Goal: Transaction & Acquisition: Purchase product/service

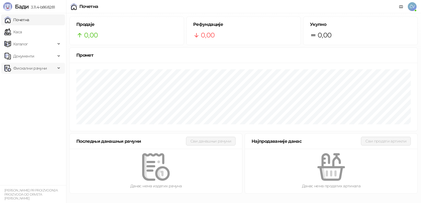
click at [24, 70] on span "Фискални рачуни" at bounding box center [30, 68] width 34 height 11
click at [26, 82] on link "Издати рачуни" at bounding box center [25, 80] width 37 height 11
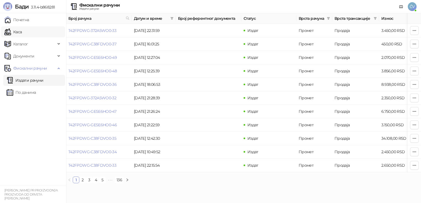
click at [22, 34] on link "Каса" at bounding box center [12, 31] width 17 height 11
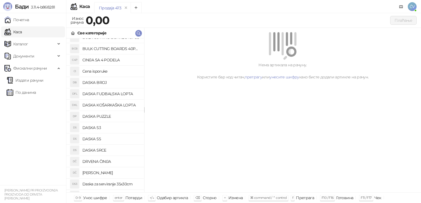
scroll to position [58, 0]
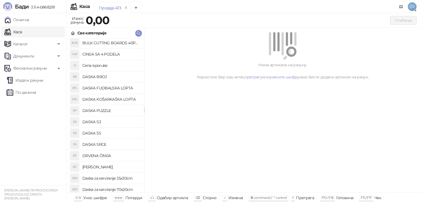
click at [97, 134] on h4 "DASKA S5" at bounding box center [110, 133] width 57 height 9
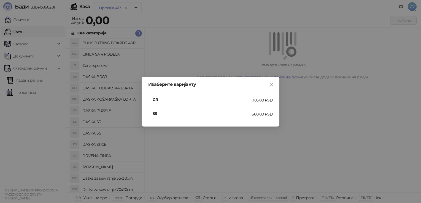
click at [162, 100] on h4 "GR" at bounding box center [202, 100] width 99 height 6
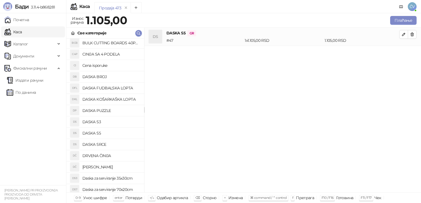
click at [86, 65] on h4 "Cena isporuke" at bounding box center [110, 65] width 57 height 9
click at [400, 37] on button "button" at bounding box center [403, 34] width 9 height 9
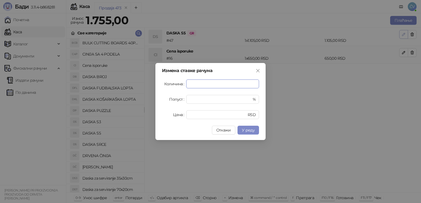
type input "*"
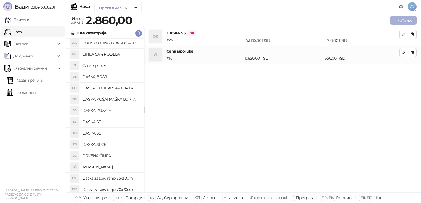
click at [404, 20] on button "Плаћање" at bounding box center [403, 20] width 26 height 9
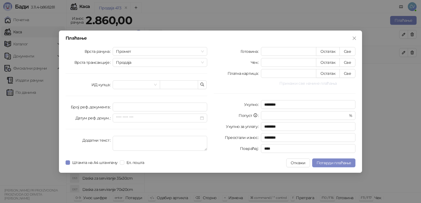
click at [292, 83] on button "Прикажи све начине плаћања" at bounding box center [308, 83] width 94 height 7
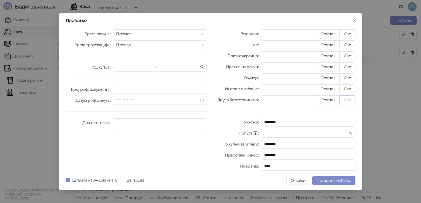
click at [349, 100] on button "Све" at bounding box center [347, 100] width 16 height 9
type input "****"
click at [331, 179] on span "Потврди плаћање" at bounding box center [333, 180] width 34 height 5
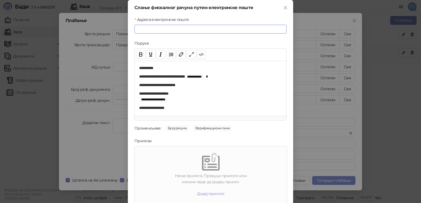
click at [203, 29] on input "Адреса електронске поште" at bounding box center [210, 29] width 152 height 9
paste input "**********"
type input "**********"
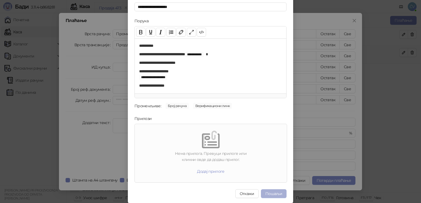
click at [275, 192] on button "Пошаљи" at bounding box center [274, 193] width 26 height 9
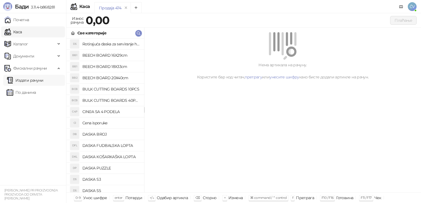
click at [18, 77] on link "Издати рачуни" at bounding box center [25, 80] width 37 height 11
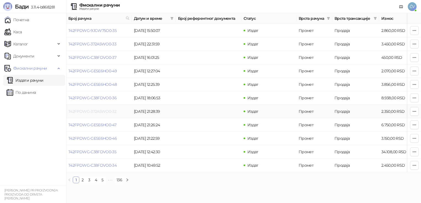
click at [71, 110] on link "T42FPDWG-372A5WO0-32" at bounding box center [92, 111] width 48 height 5
